Goal: Communication & Community: Answer question/provide support

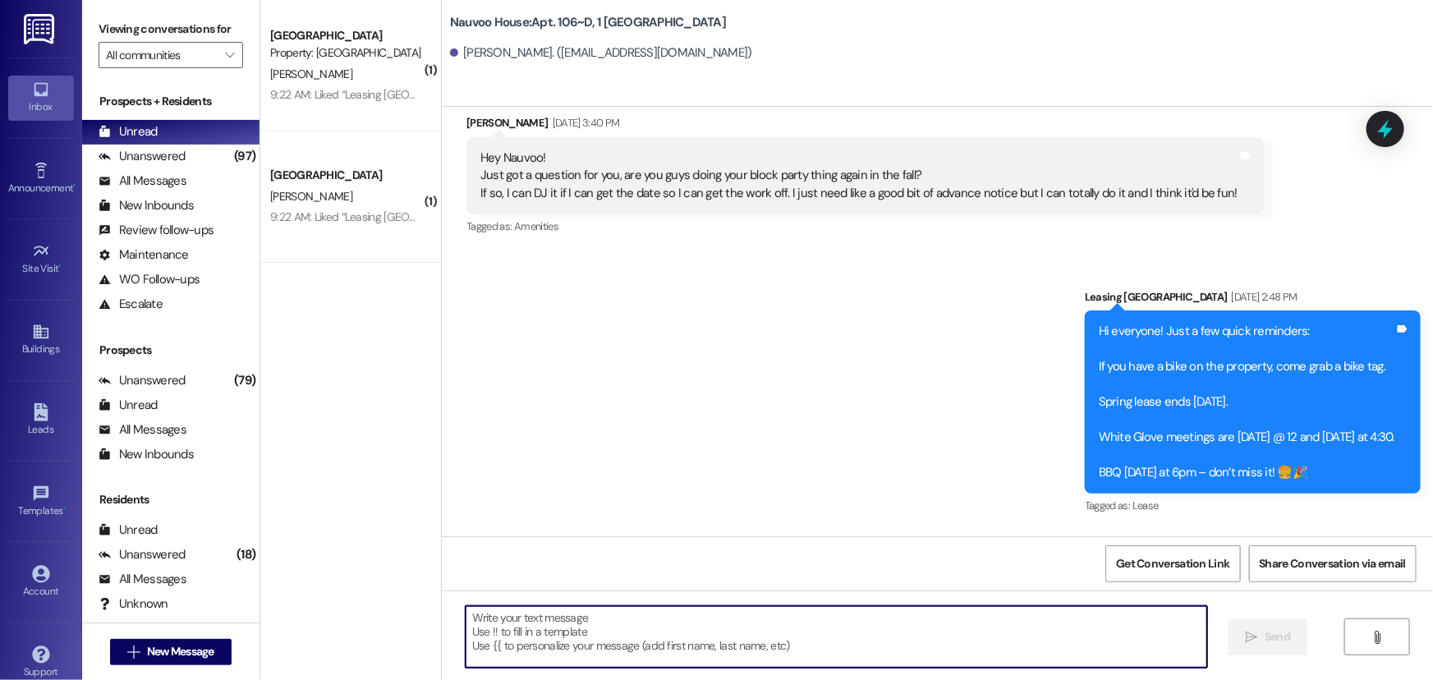
scroll to position [64651, 0]
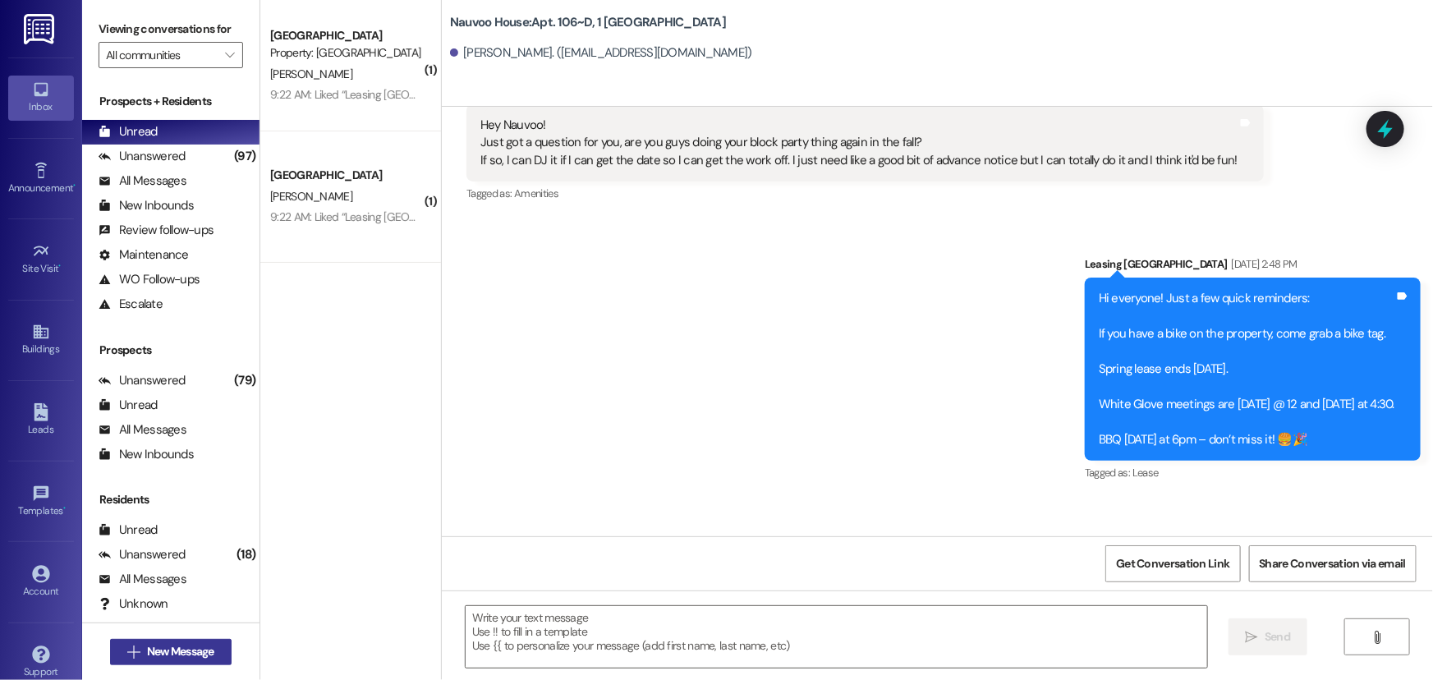
click at [161, 658] on span "New Message" at bounding box center [180, 651] width 67 height 17
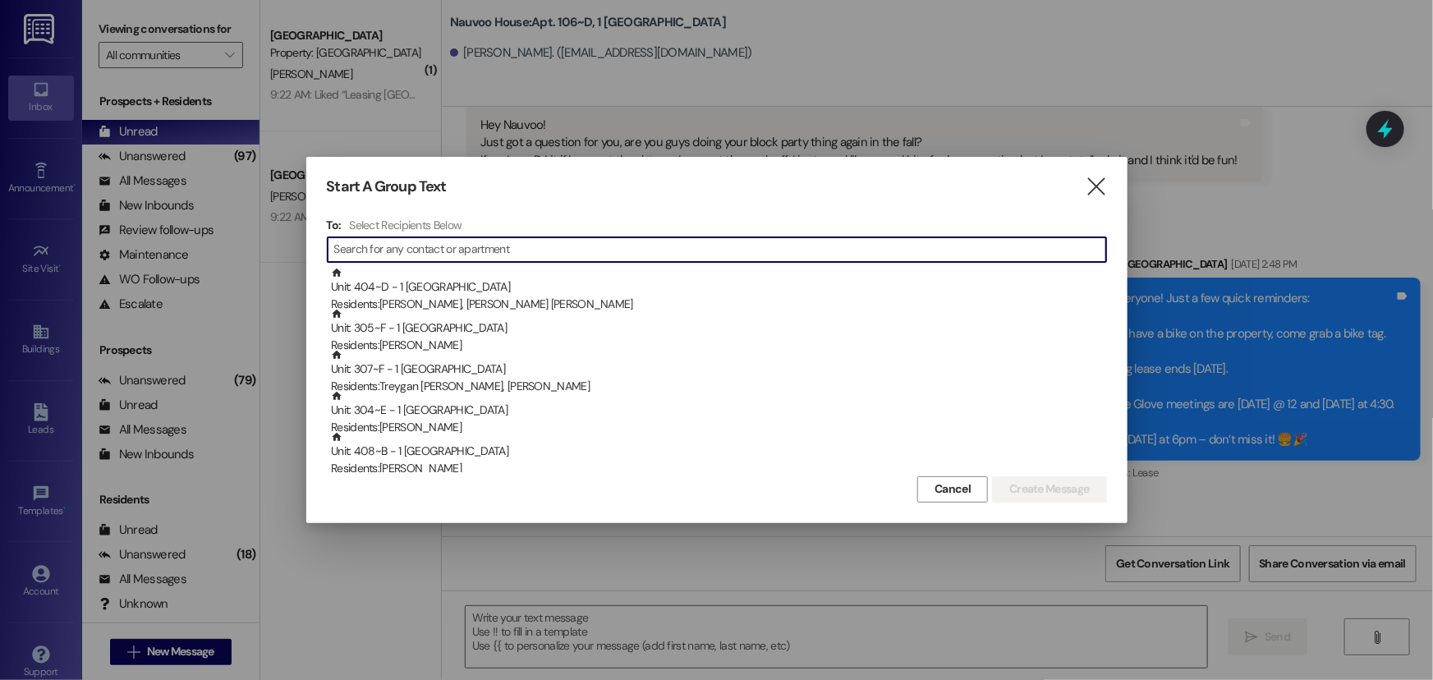
click at [425, 243] on input at bounding box center [720, 249] width 772 height 23
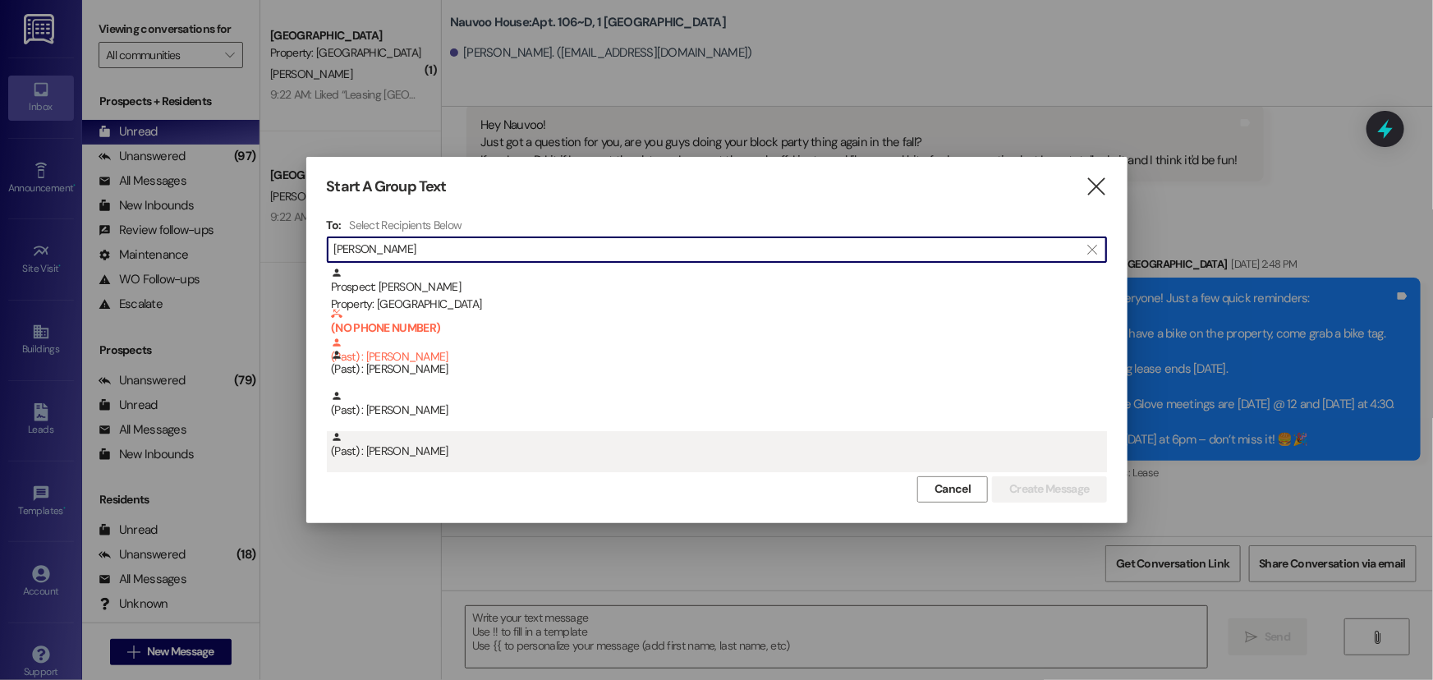
type input "daphne"
click at [439, 442] on div "(Past) : Daphne Kreps" at bounding box center [719, 445] width 776 height 29
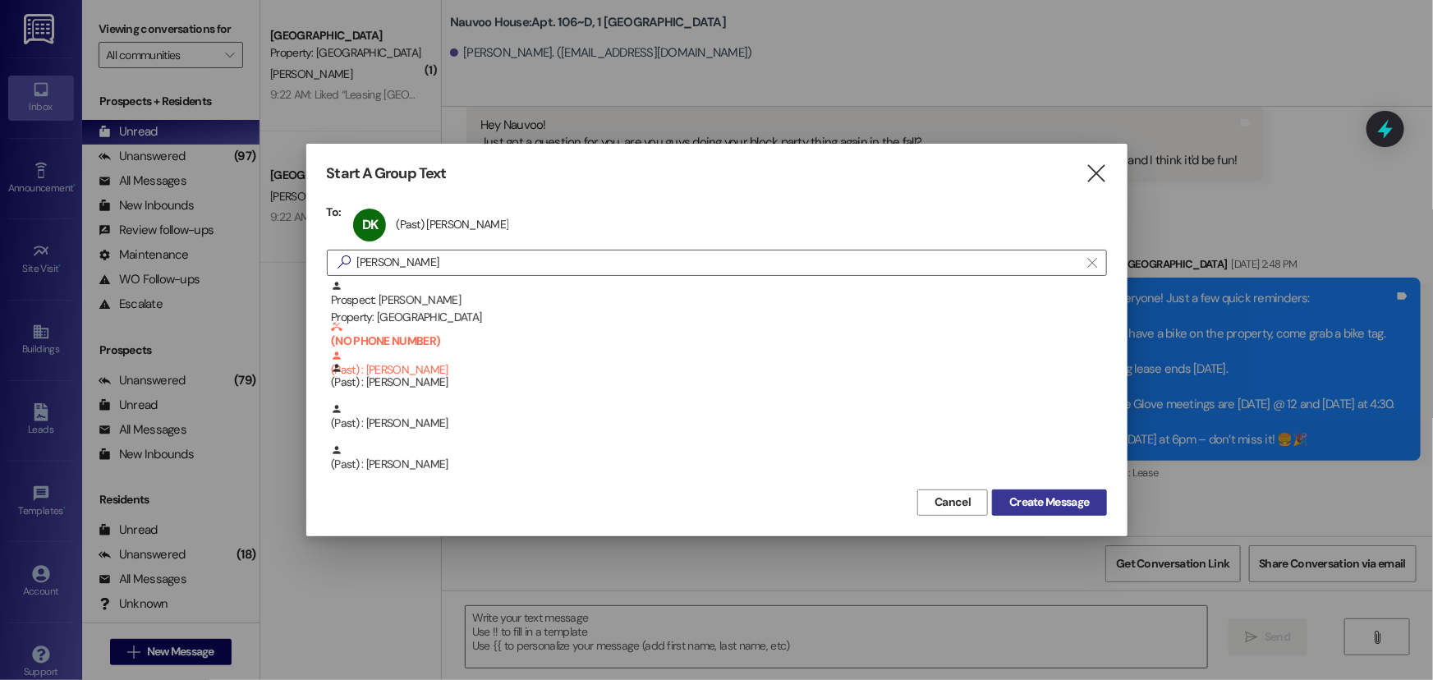
click at [1082, 509] on span "Create Message" at bounding box center [1049, 501] width 80 height 17
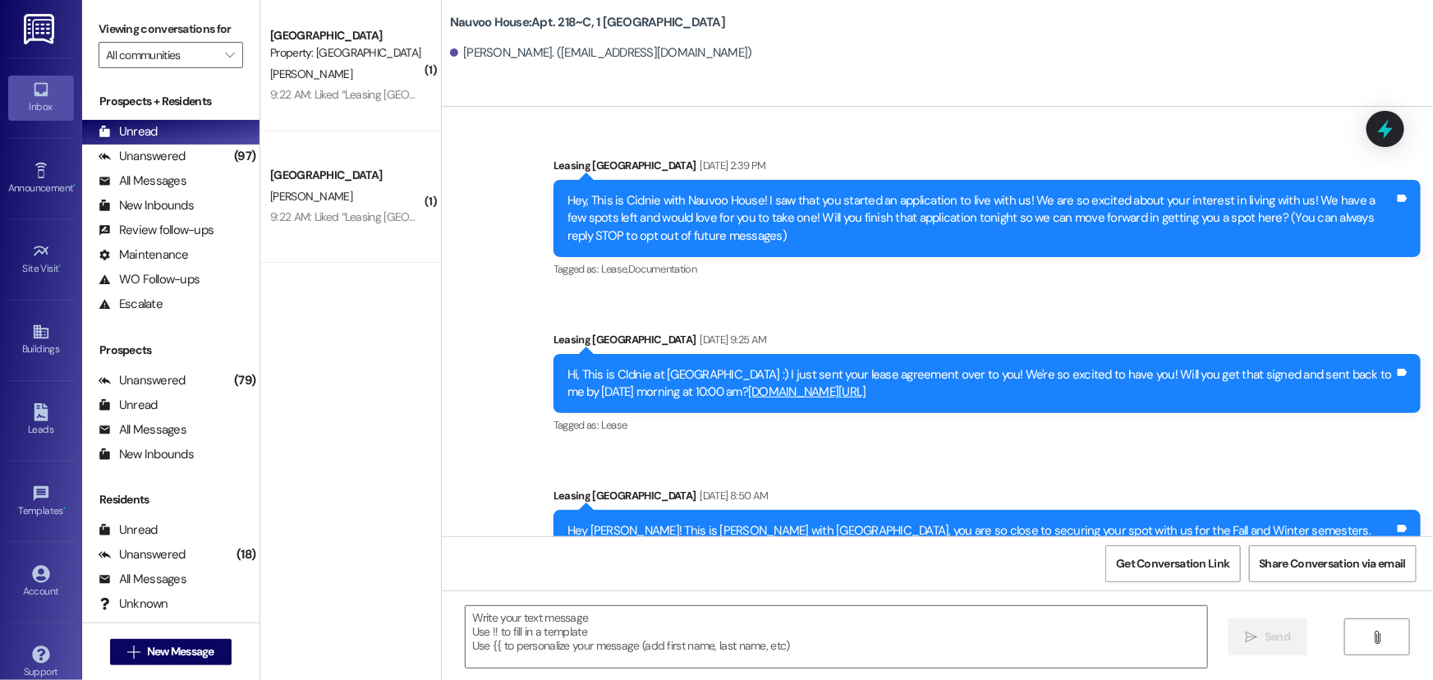
scroll to position [29589, 0]
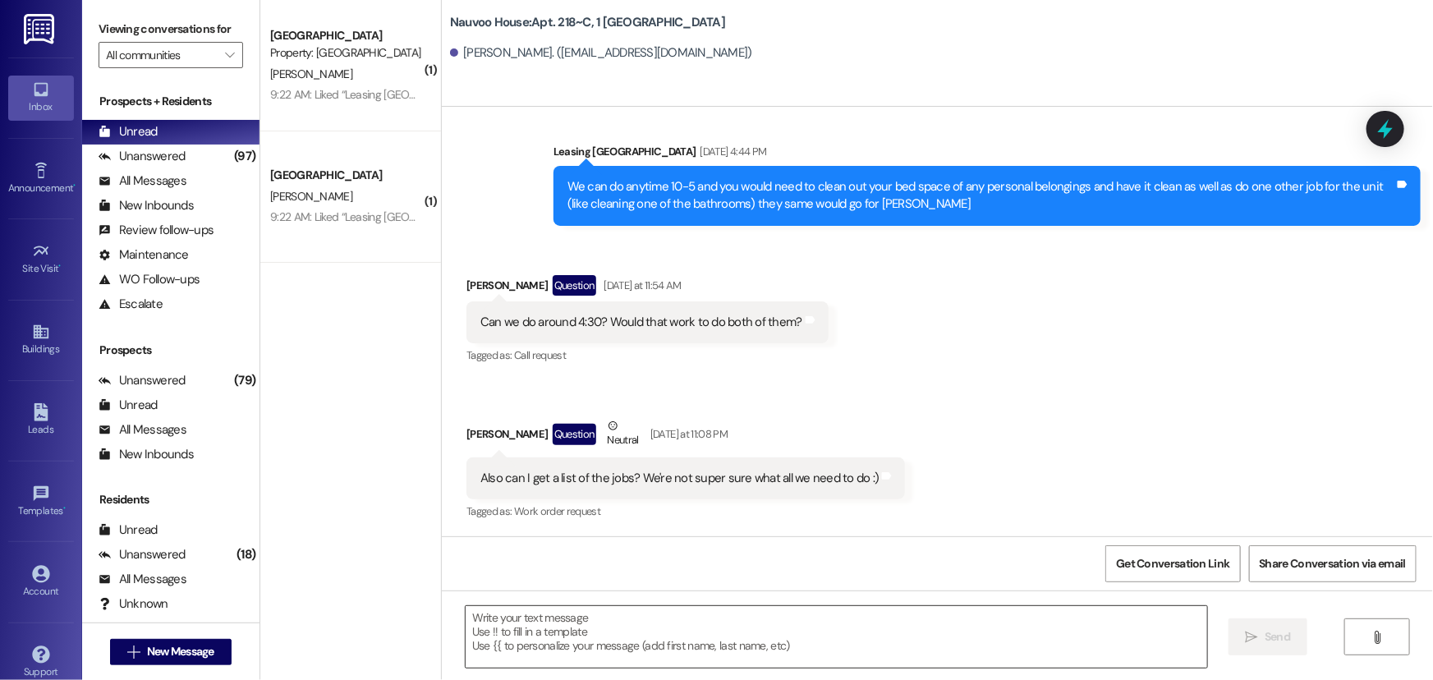
click at [528, 640] on textarea at bounding box center [836, 637] width 741 height 62
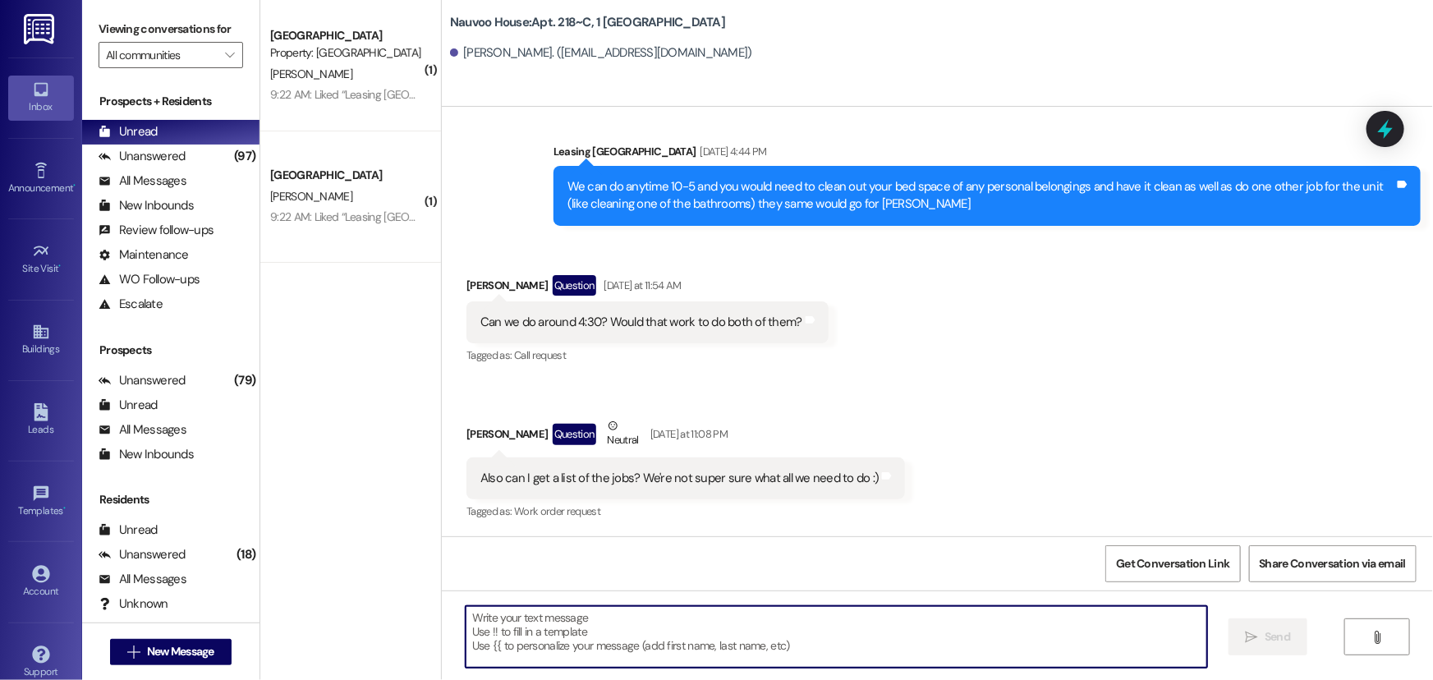
click at [476, 626] on textarea at bounding box center [836, 637] width 741 height 62
type textarea "Hi! Are you still ready for 4:30pm [DATE]?"
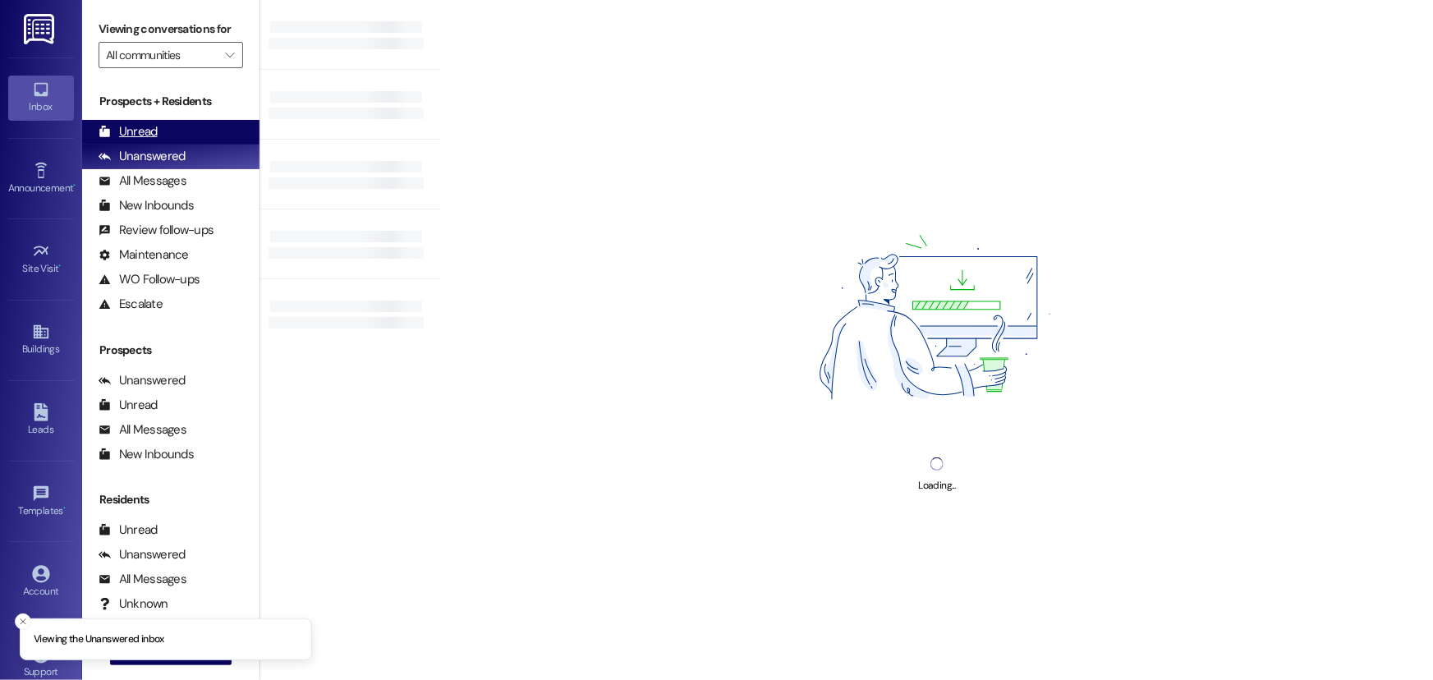
click at [164, 134] on div "Unread (0)" at bounding box center [170, 132] width 177 height 25
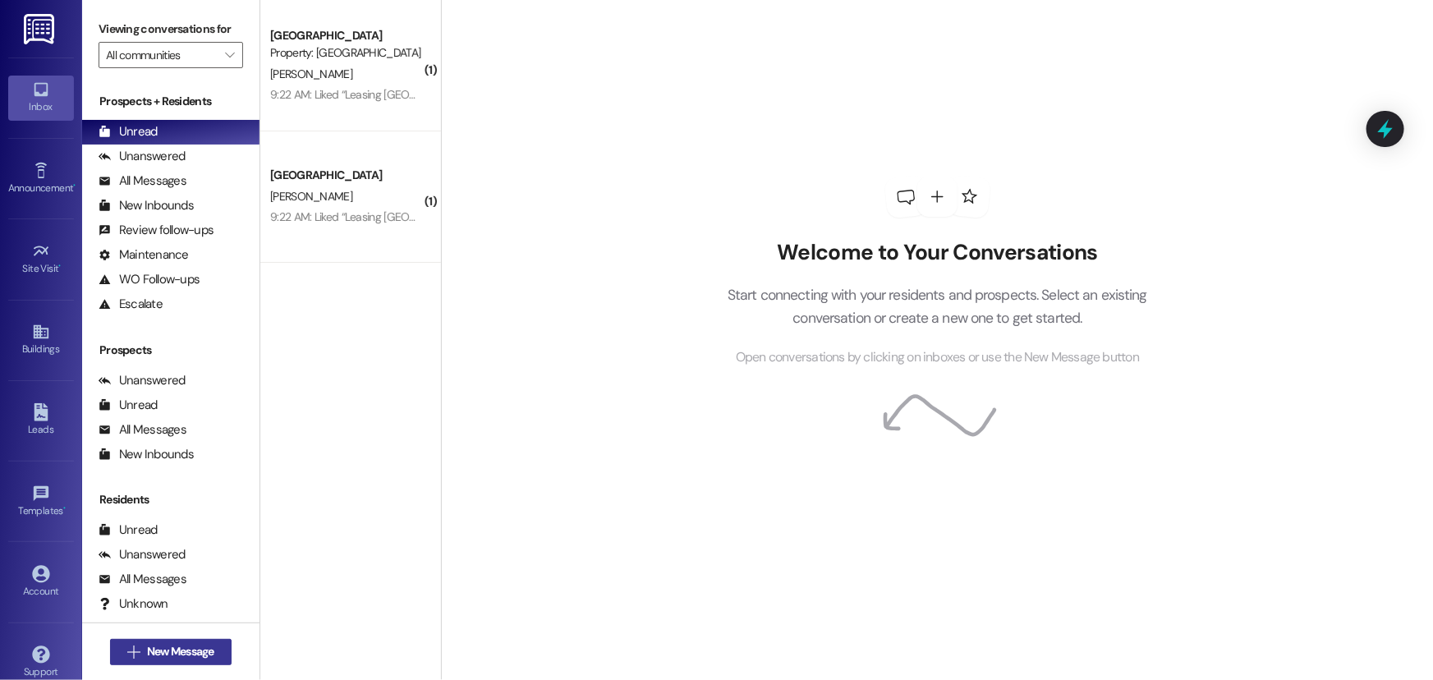
click at [188, 649] on span "New Message" at bounding box center [180, 651] width 67 height 17
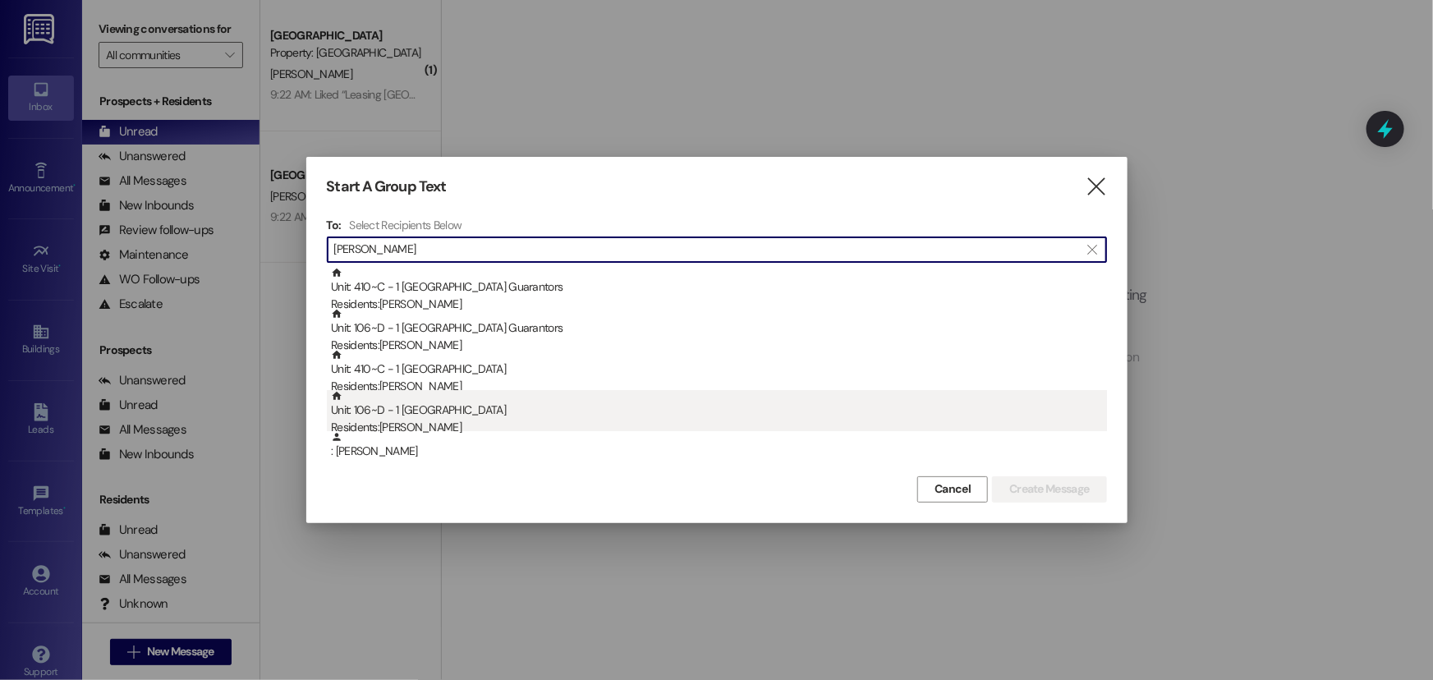
type input "[PERSON_NAME]"
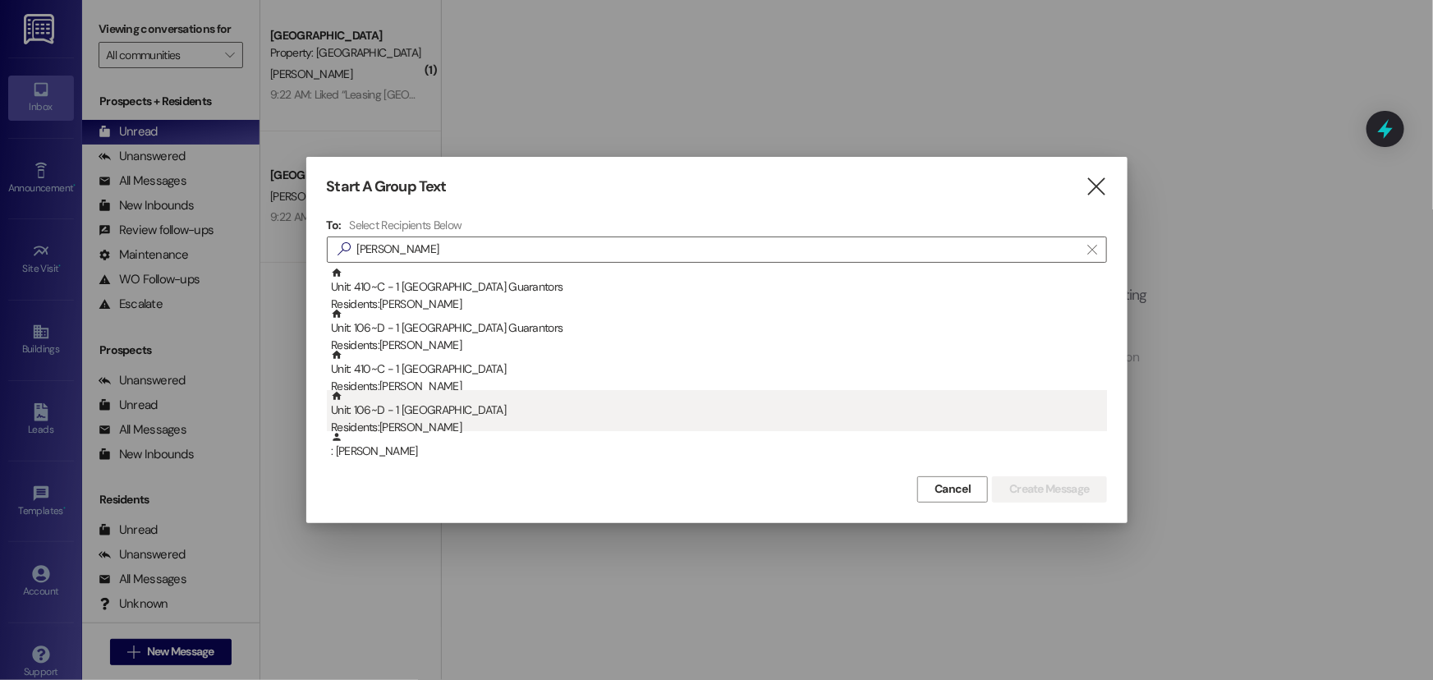
click at [484, 406] on div "Unit: 106~D - 1 Nauvoo House Residents: [PERSON_NAME]" at bounding box center [719, 413] width 776 height 47
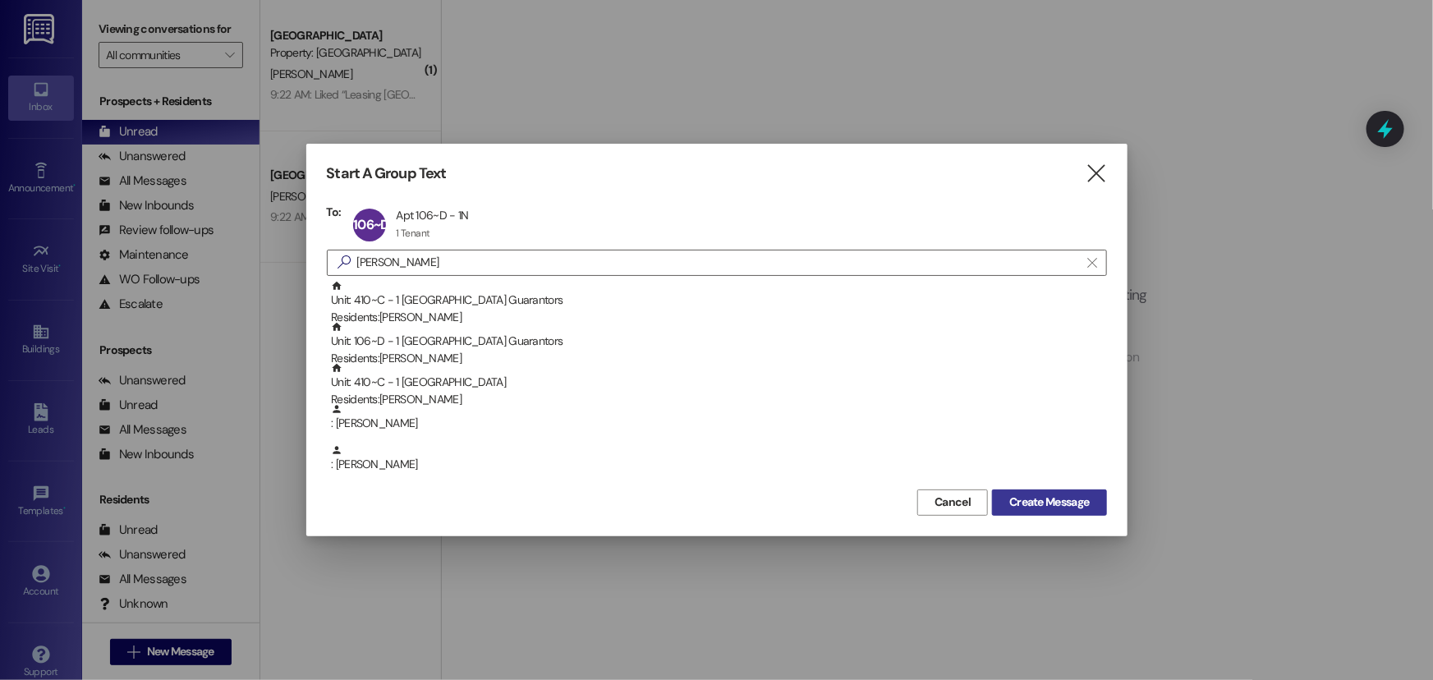
click at [1035, 502] on span "Create Message" at bounding box center [1049, 501] width 80 height 17
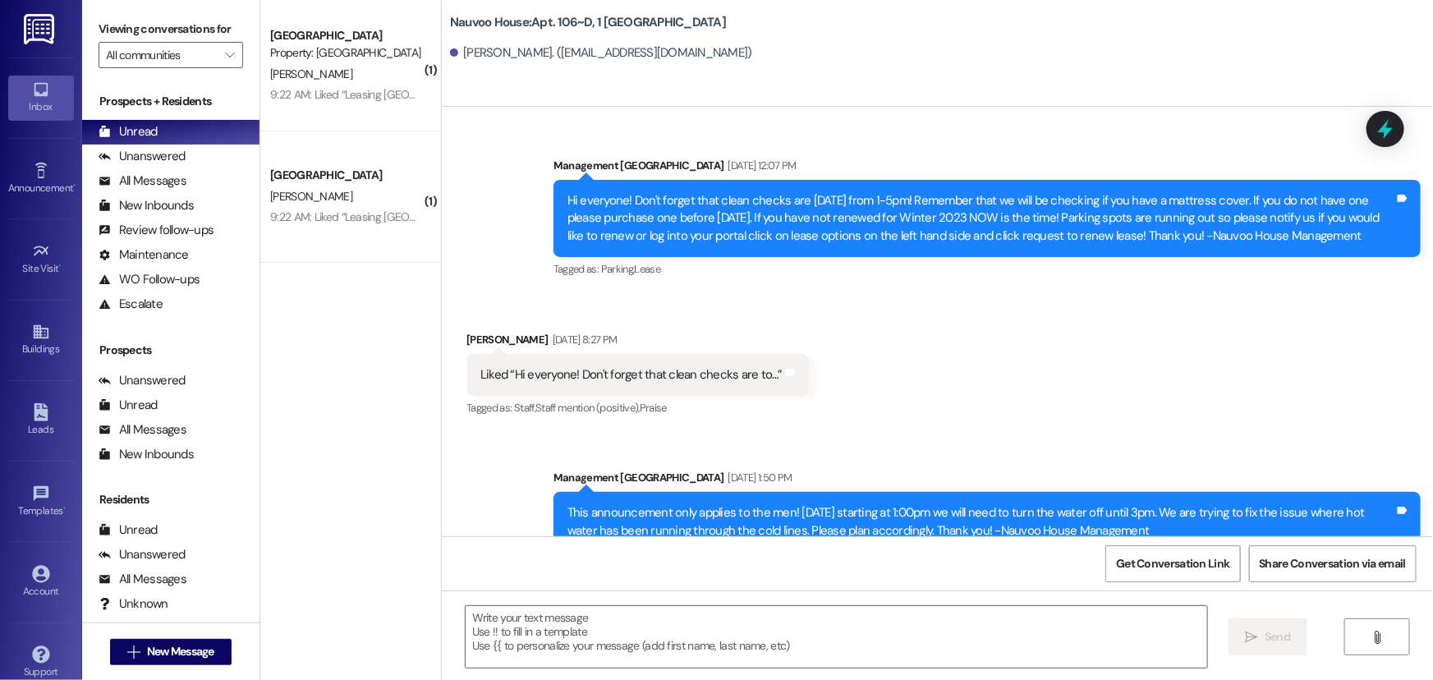
scroll to position [66366, 0]
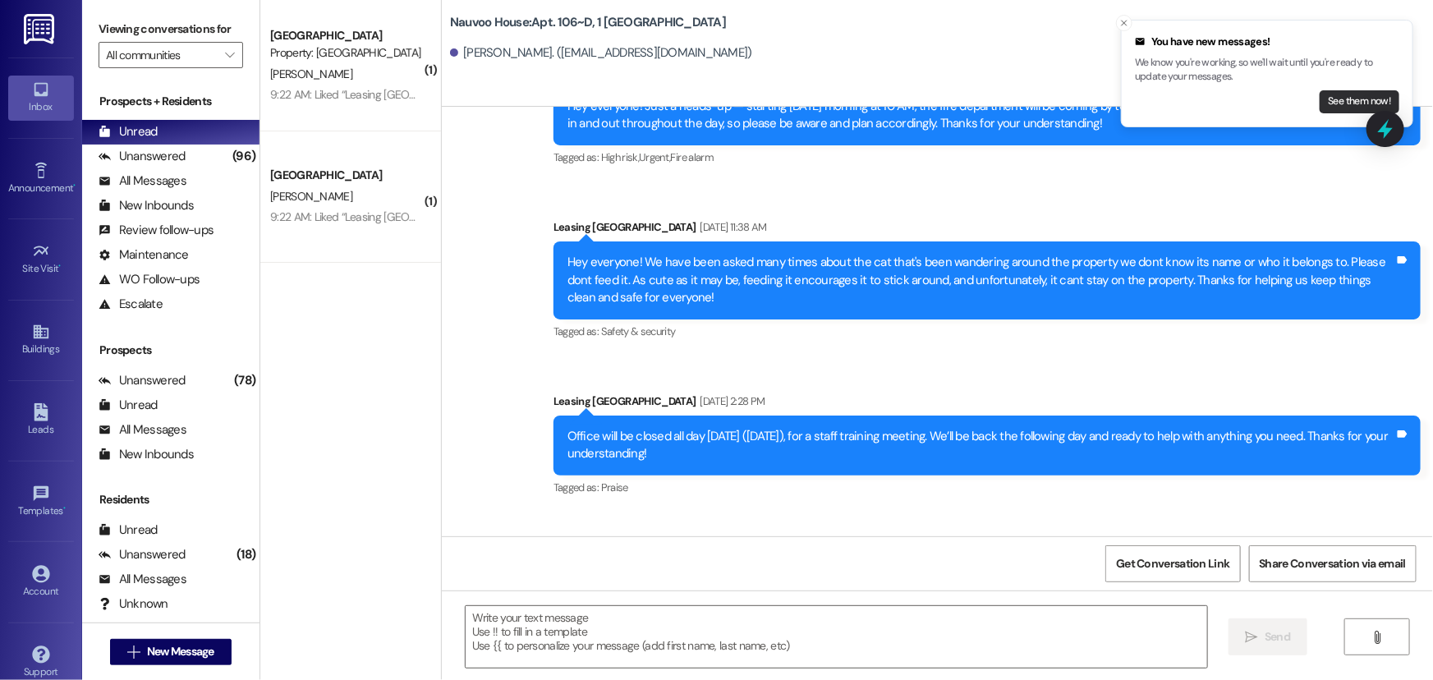
drag, startPoint x: 1347, startPoint y: 107, endPoint x: 1344, endPoint y: 120, distance: 13.4
click at [1344, 113] on button "See them now!" at bounding box center [1359, 101] width 80 height 23
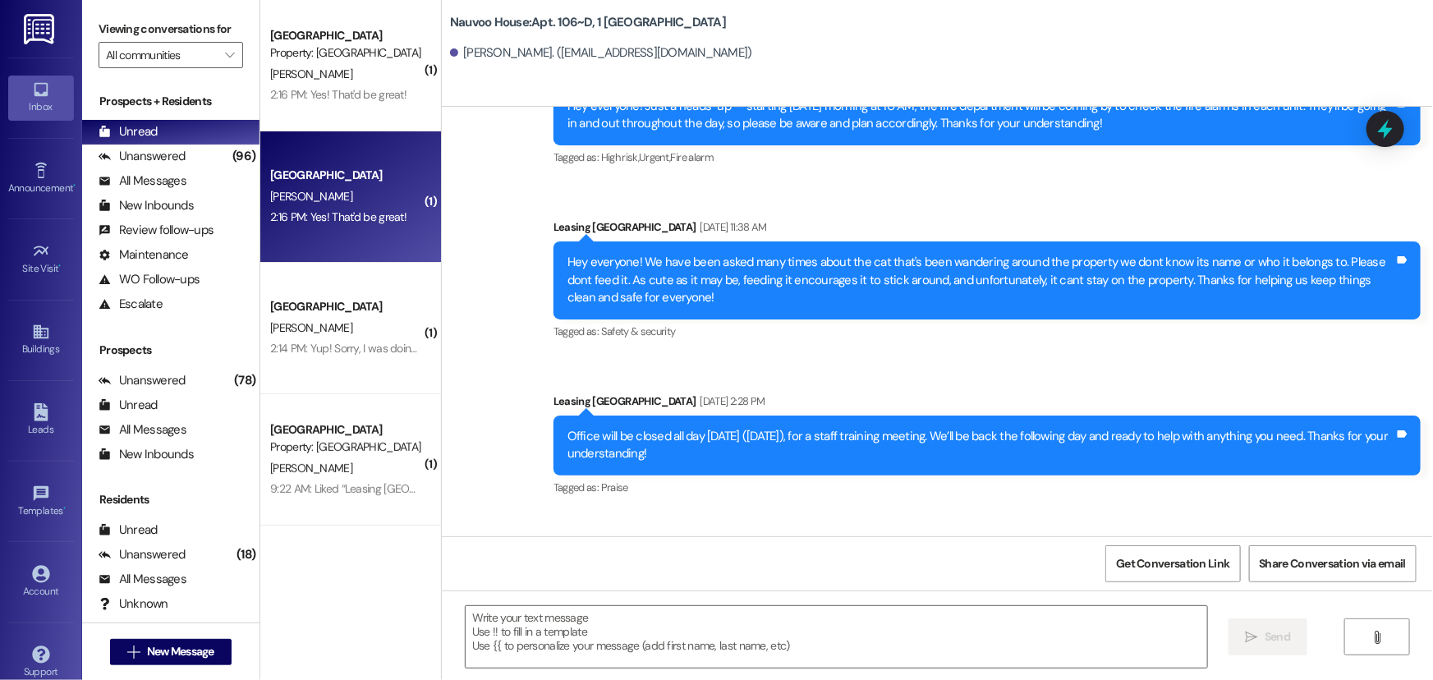
click at [333, 211] on div "2:16 PM: Yes! That'd be great! 2:16 PM: Yes! That'd be great!" at bounding box center [338, 216] width 136 height 15
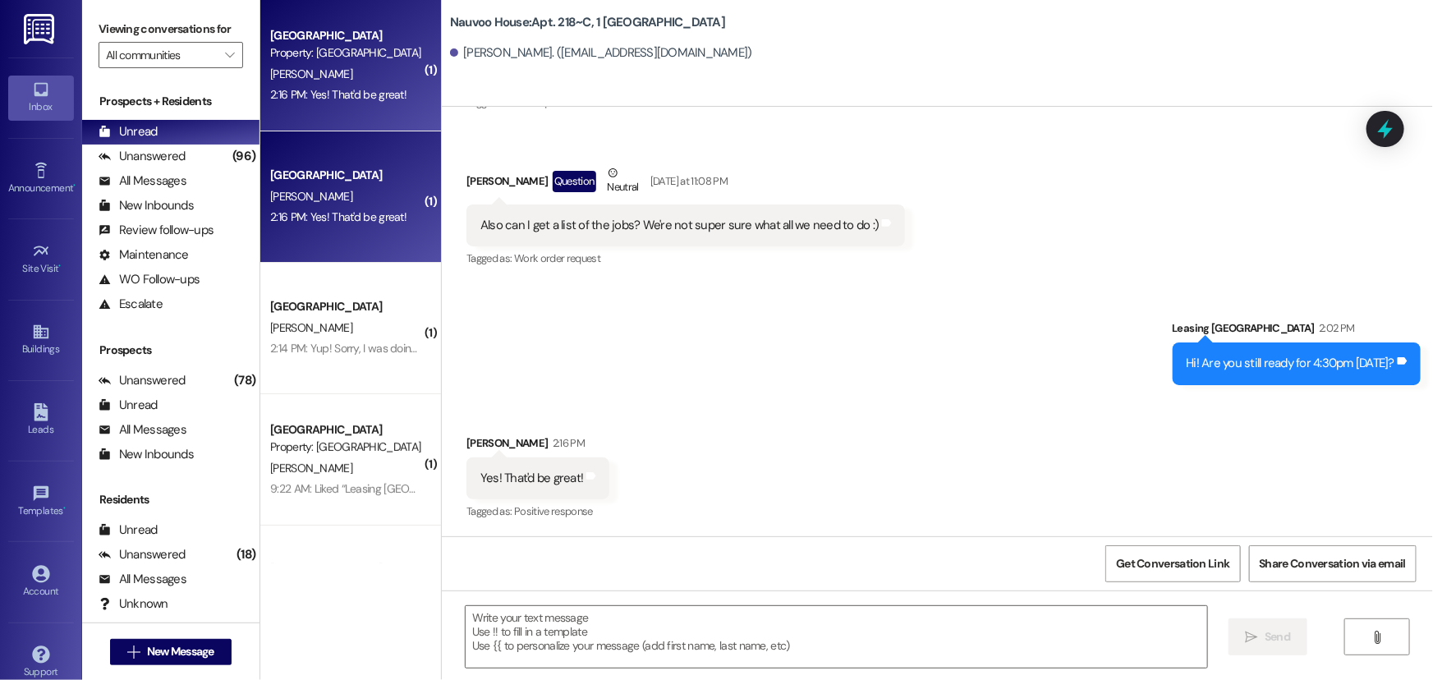
scroll to position [29842, 0]
click at [573, 632] on textarea at bounding box center [836, 637] width 741 height 62
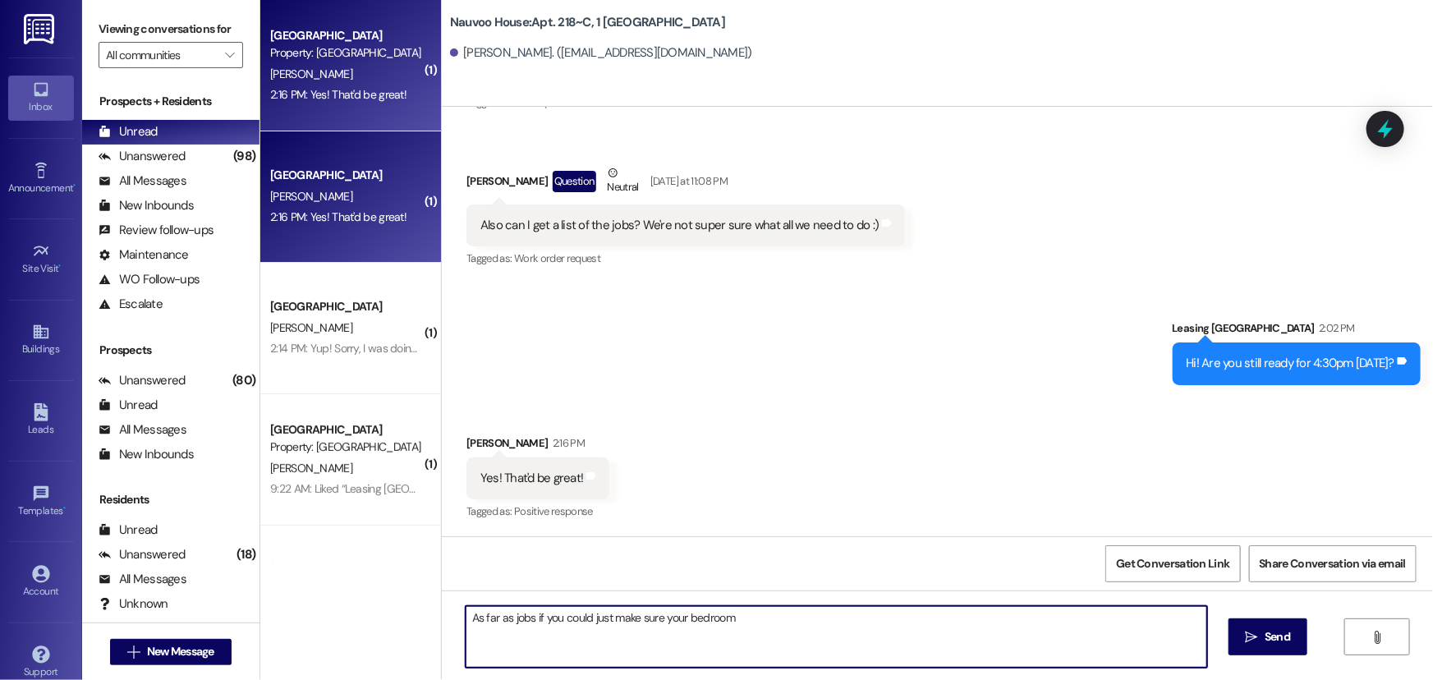
type textarea "As far as jobs if you could just make sure your bedroom"
